Goal: Task Accomplishment & Management: Manage account settings

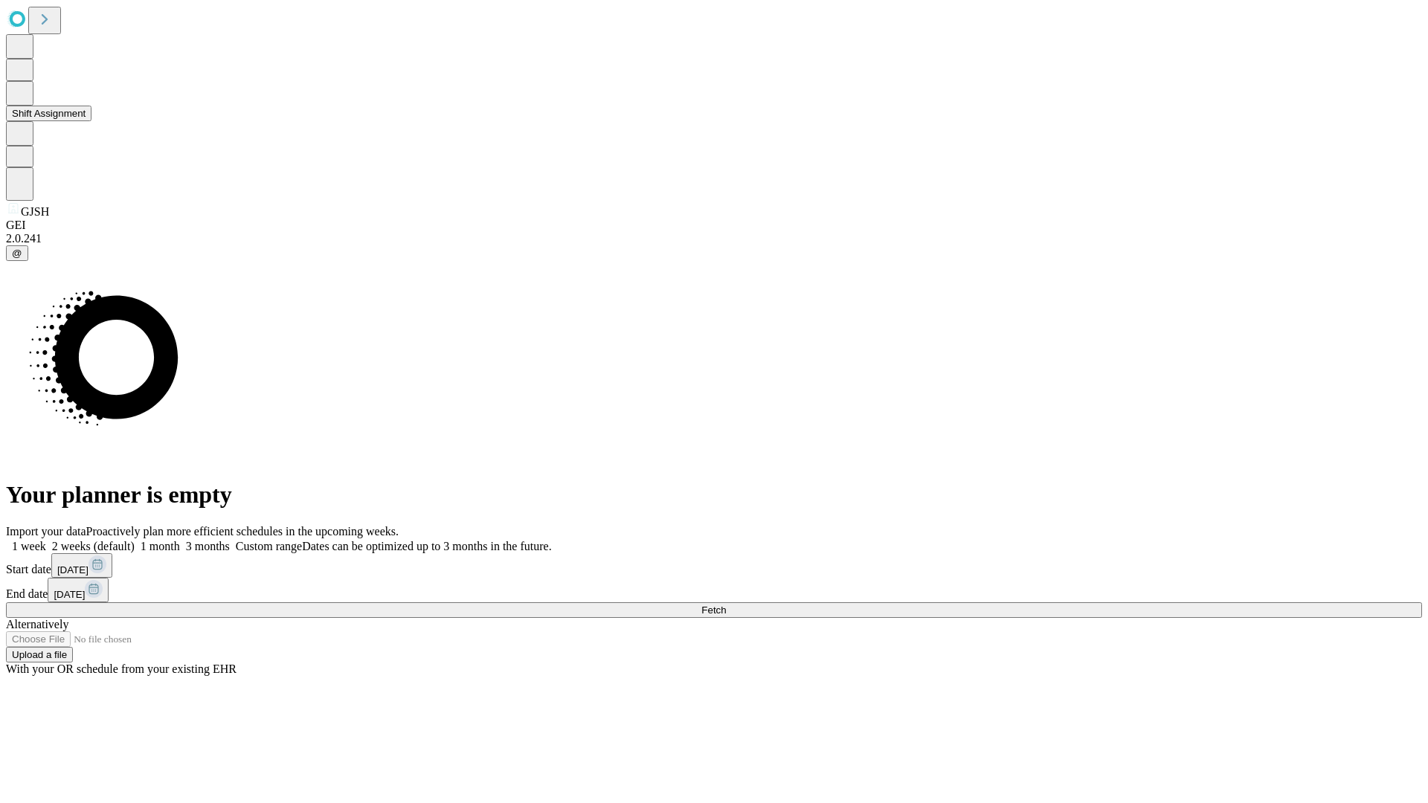
click at [91, 121] on button "Shift Assignment" at bounding box center [49, 114] width 86 height 16
